Goal: Task Accomplishment & Management: Manage account settings

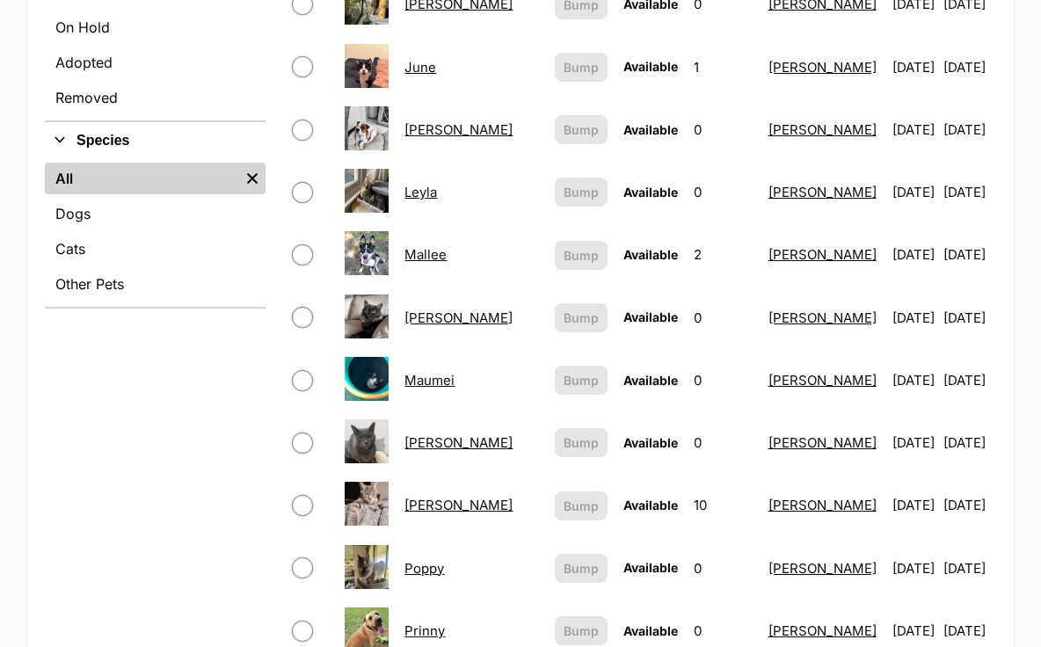
scroll to position [574, 0]
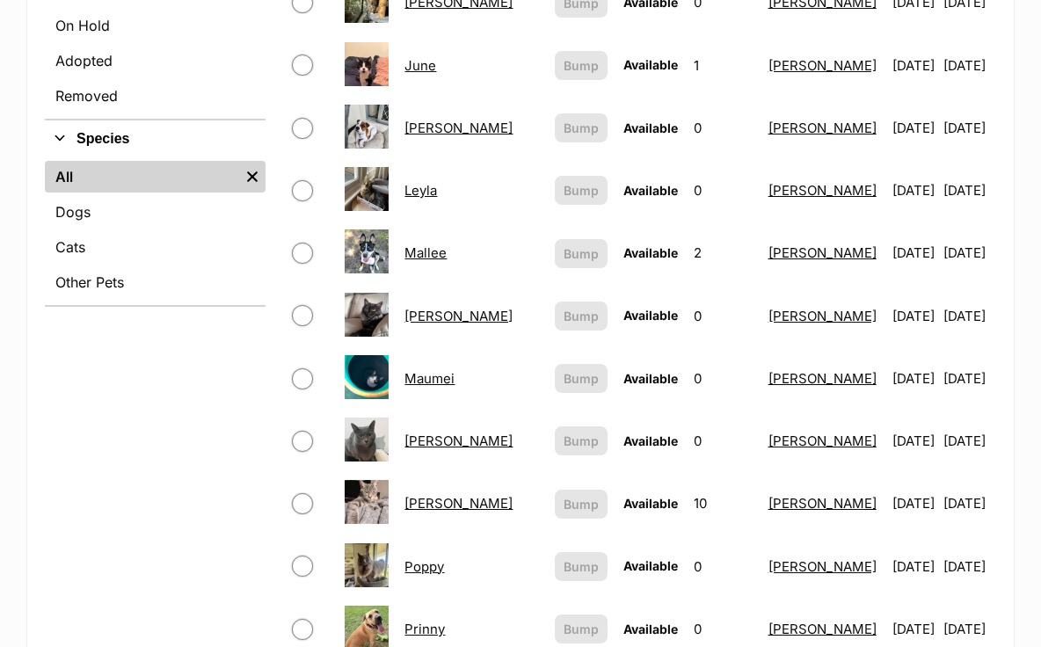
click at [433, 558] on link "Poppy" at bounding box center [424, 566] width 40 height 17
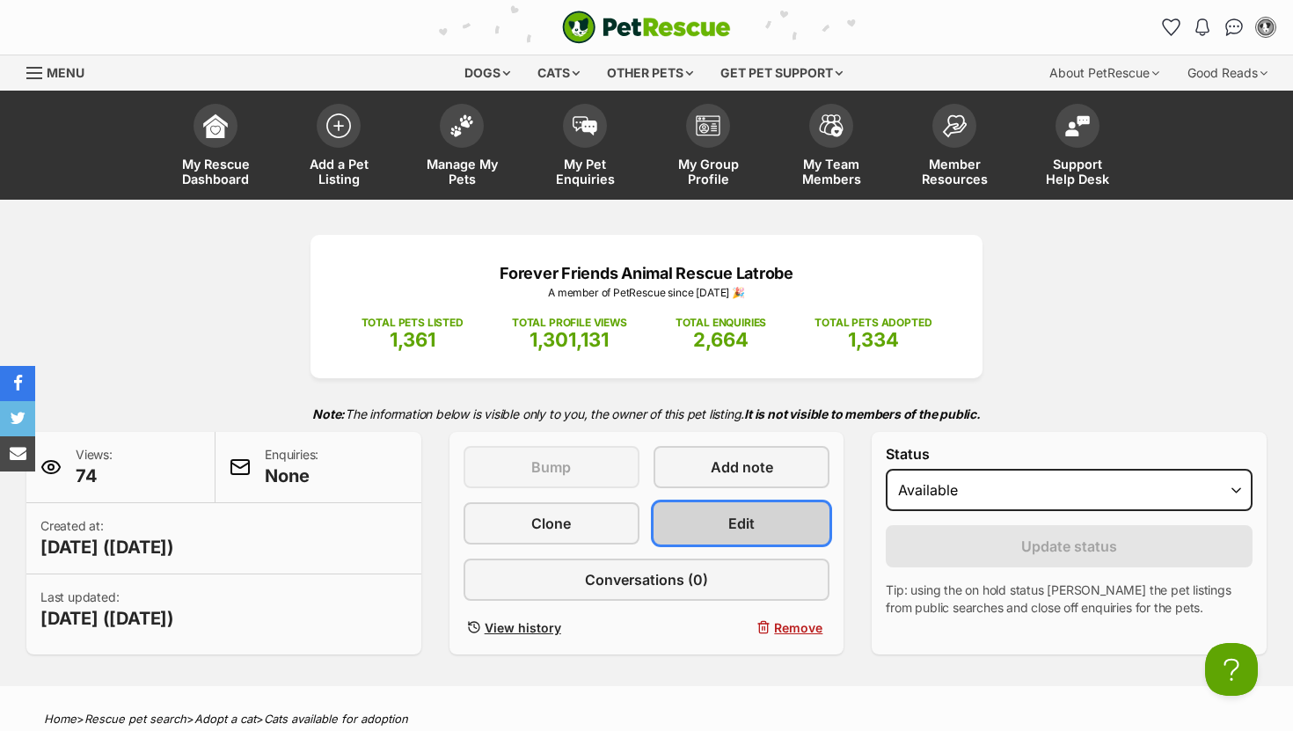
click at [746, 527] on span "Edit" at bounding box center [741, 523] width 26 height 21
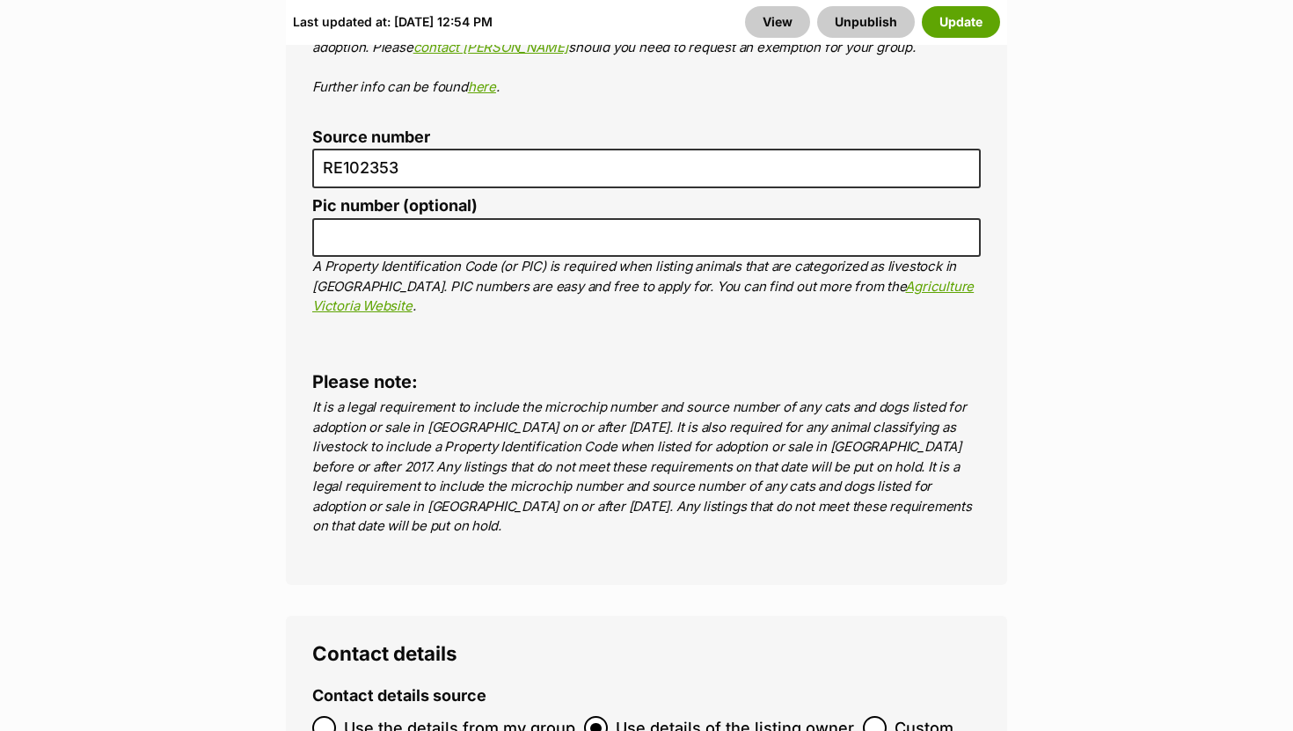
scroll to position [6927, 0]
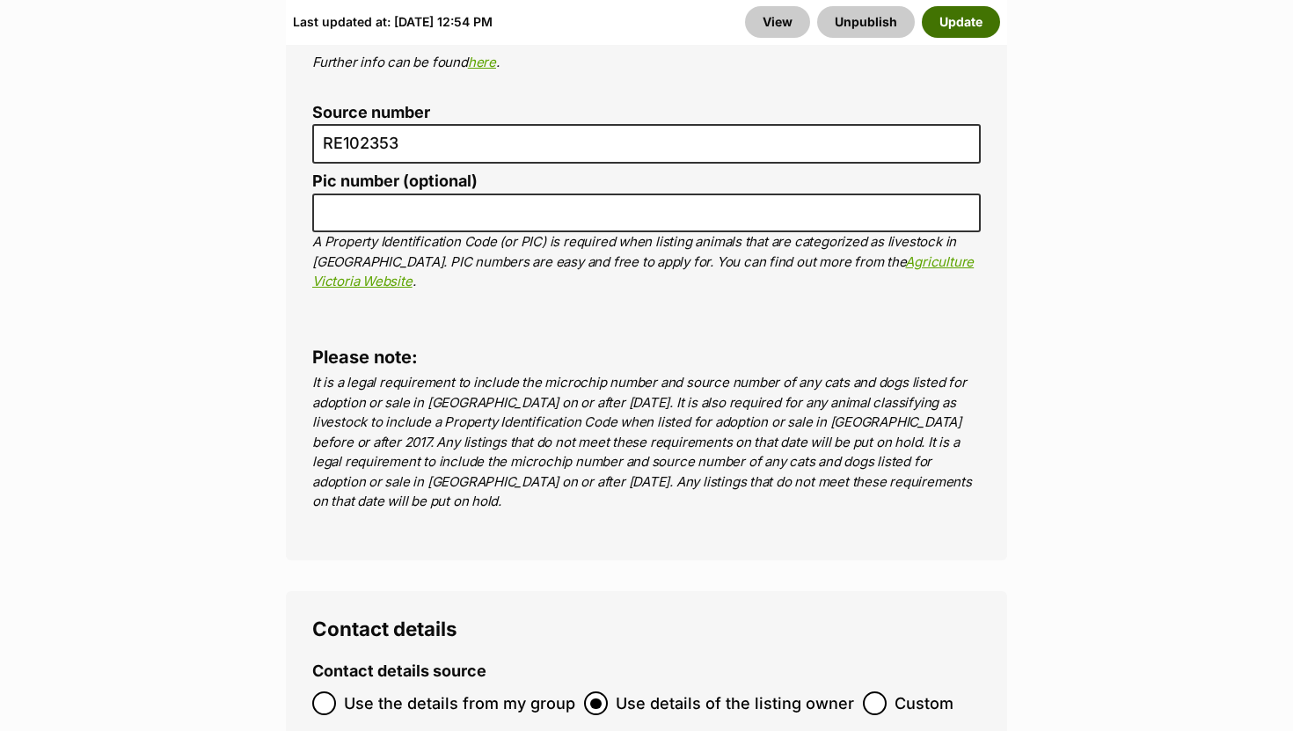
click at [948, 33] on button "Update" at bounding box center [961, 22] width 78 height 32
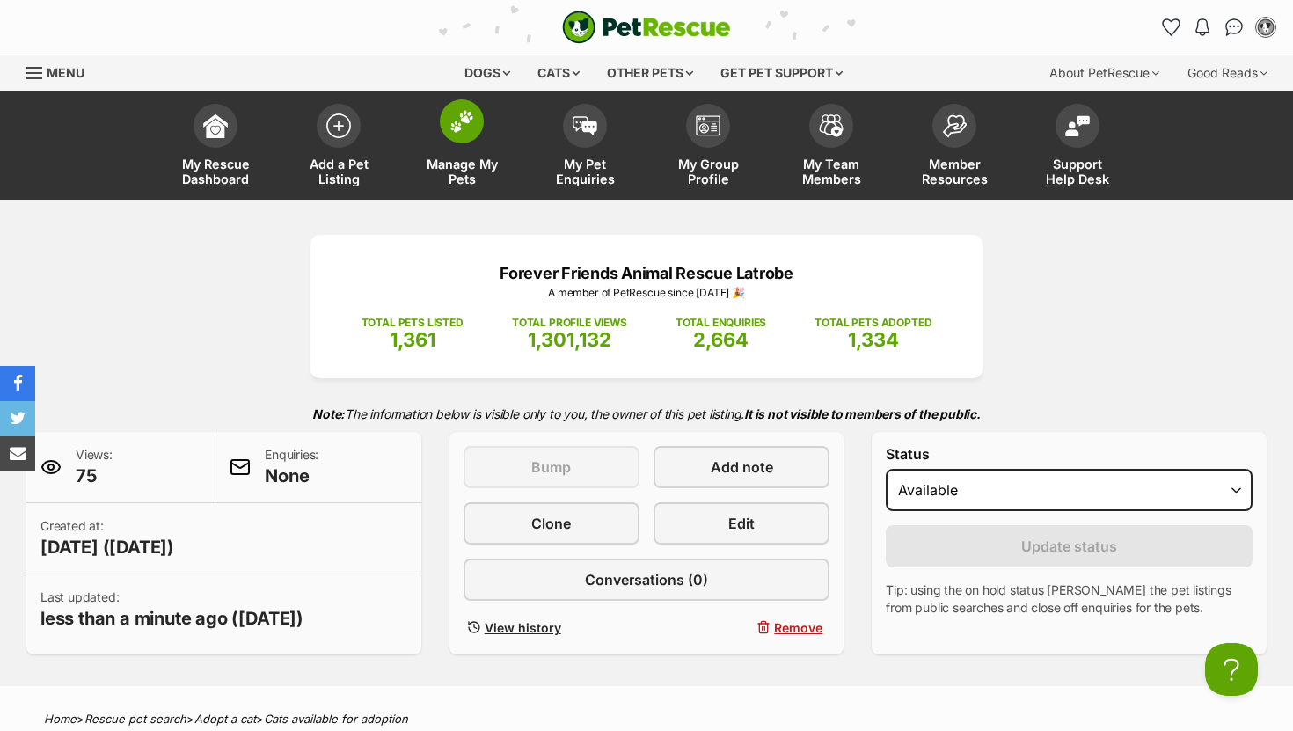
click at [460, 120] on img at bounding box center [461, 121] width 25 height 23
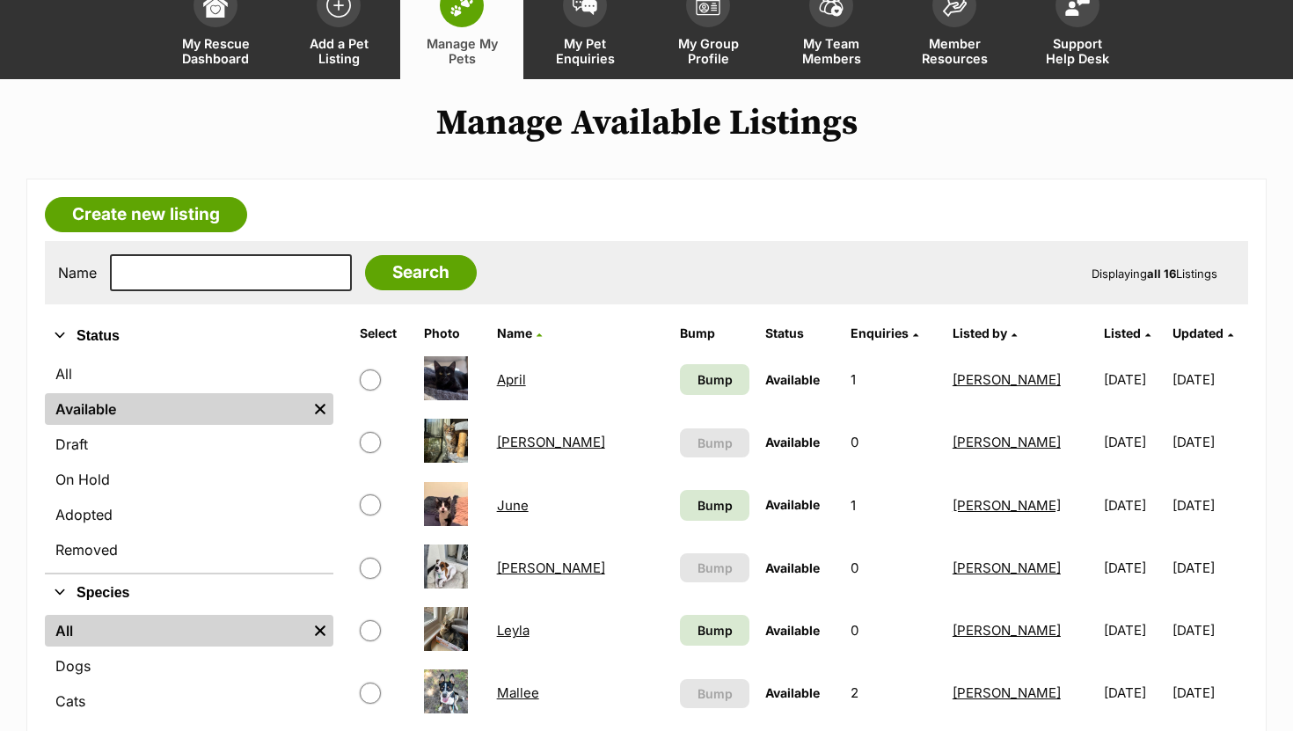
scroll to position [128, 0]
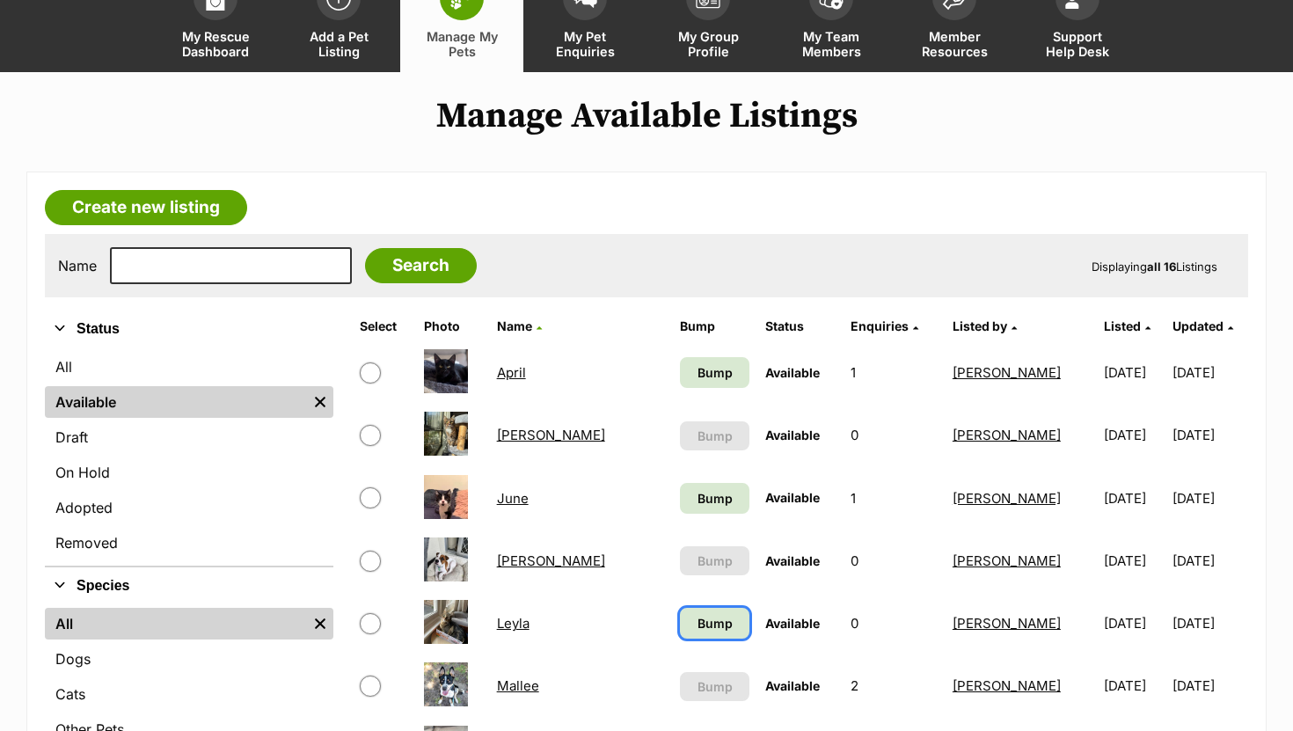
click at [697, 630] on span "Bump" at bounding box center [714, 623] width 35 height 18
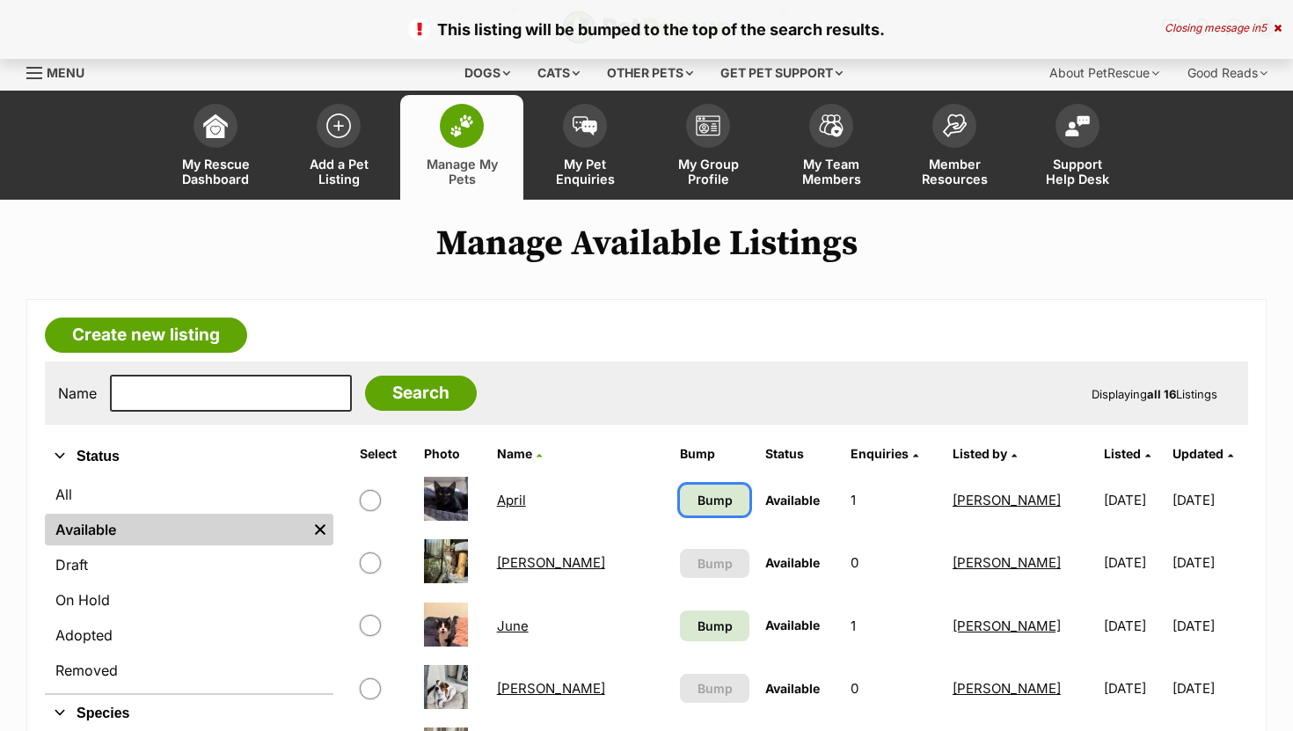
click at [697, 501] on span "Bump" at bounding box center [714, 500] width 35 height 18
click at [697, 624] on span "Bump" at bounding box center [714, 625] width 35 height 18
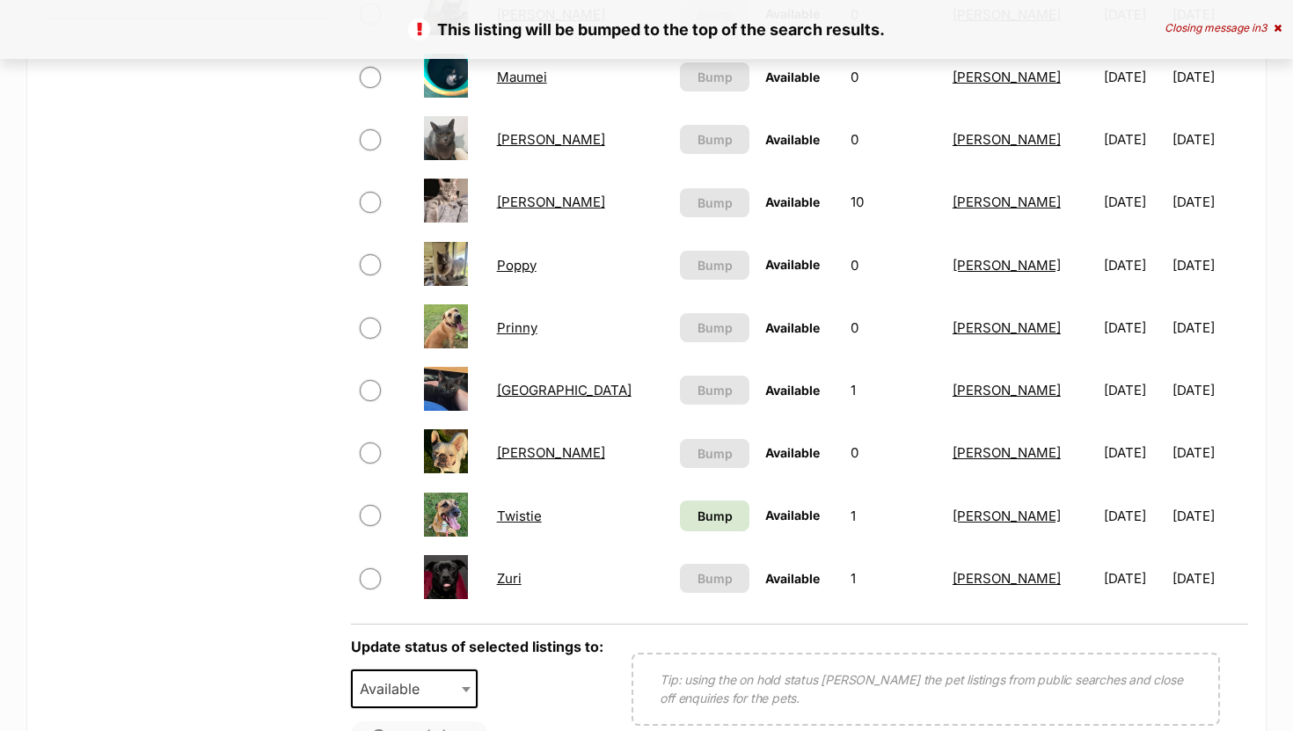
scroll to position [889, 0]
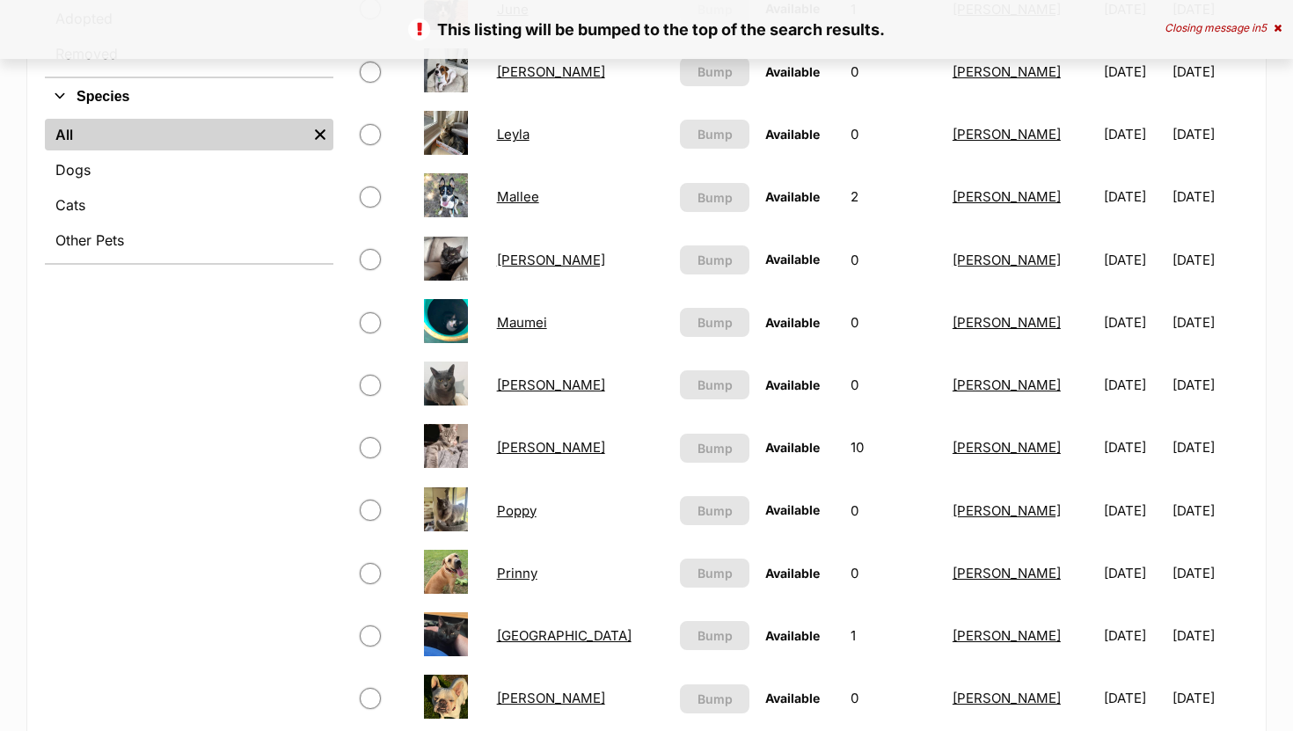
scroll to position [902, 0]
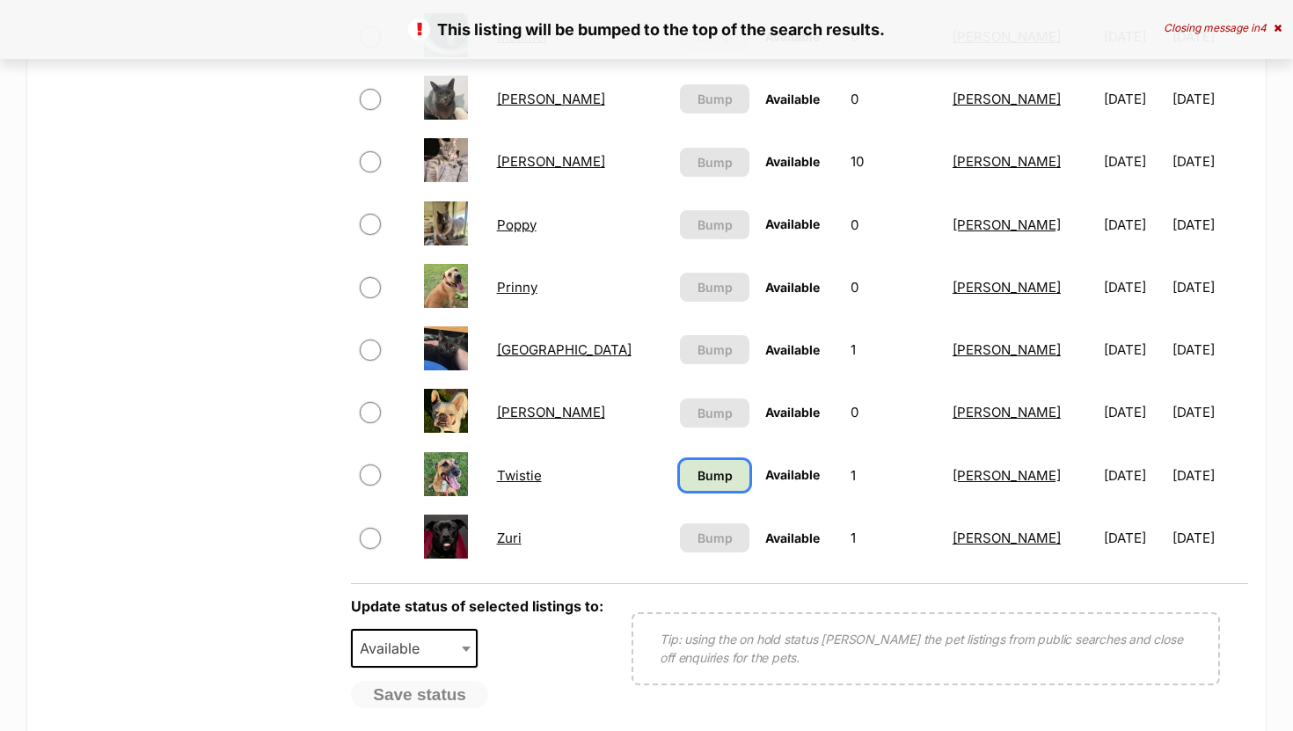
click at [697, 477] on span "Bump" at bounding box center [714, 475] width 35 height 18
